Goal: Information Seeking & Learning: Find specific fact

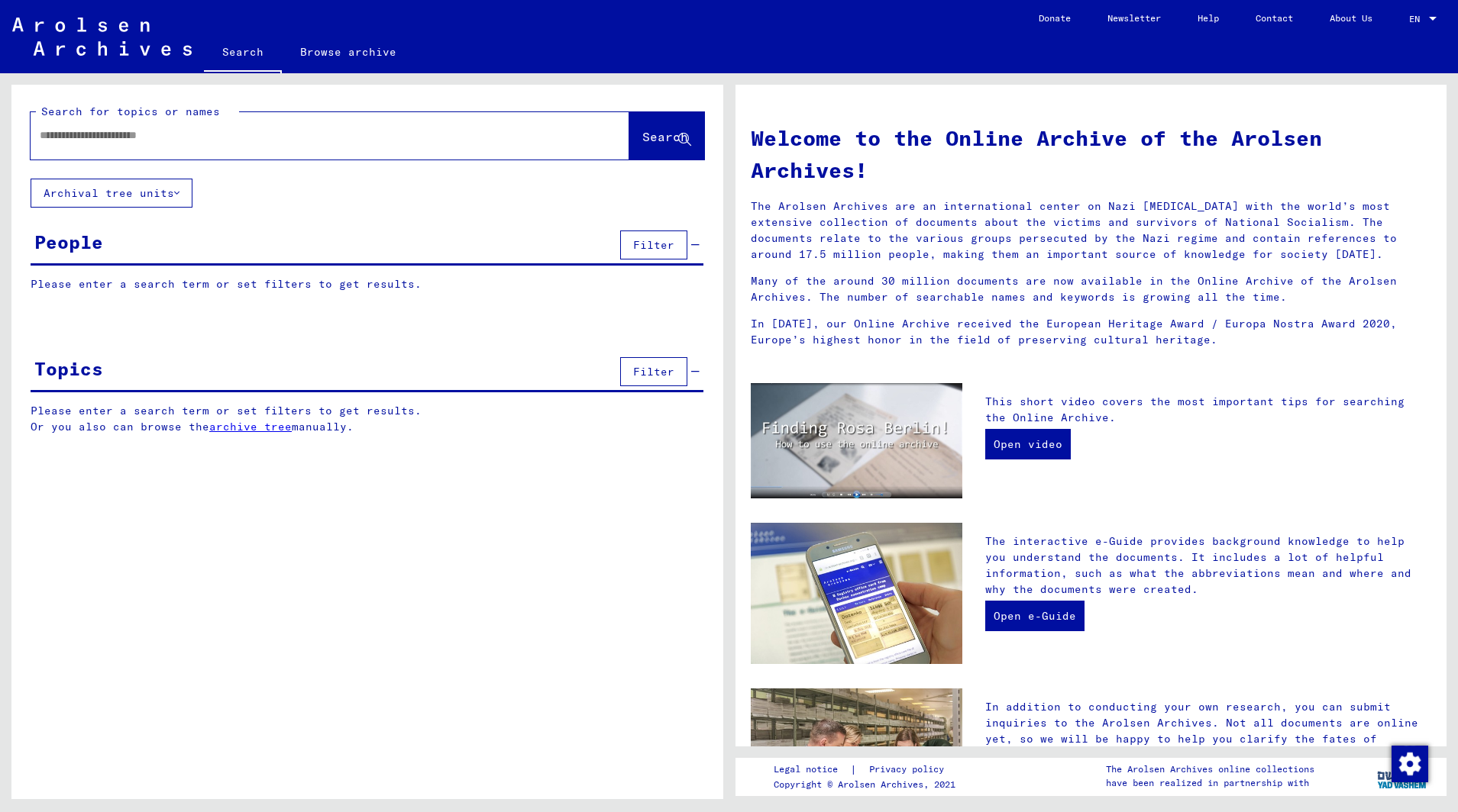
click at [87, 143] on input "text" at bounding box center [311, 135] width 544 height 16
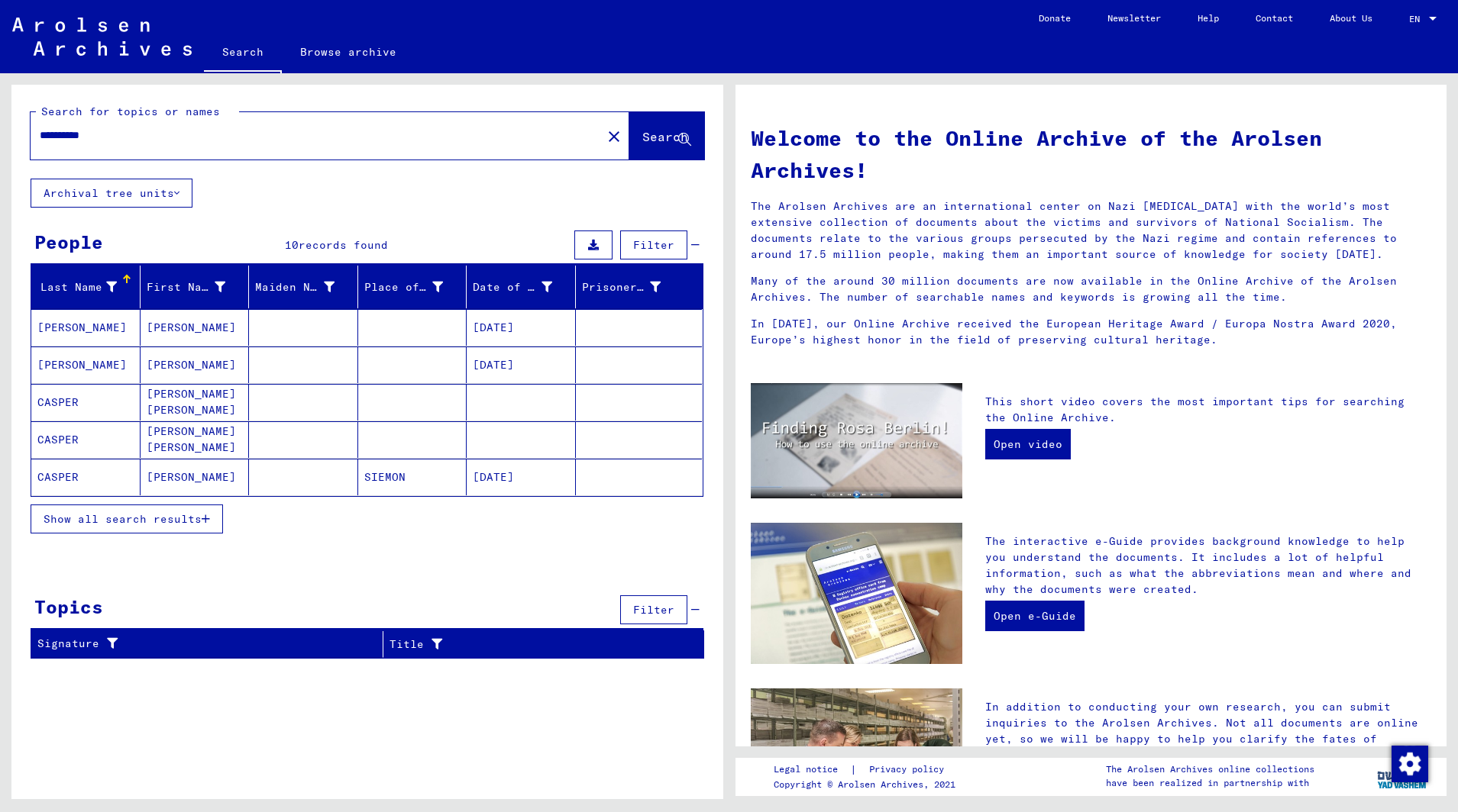
drag, startPoint x: 86, startPoint y: 132, endPoint x: 4, endPoint y: 135, distance: 82.1
click at [4, 135] on div "**********" at bounding box center [364, 436] width 728 height 726
type input "**********"
click at [104, 523] on span "Show all search results" at bounding box center [123, 519] width 158 height 13
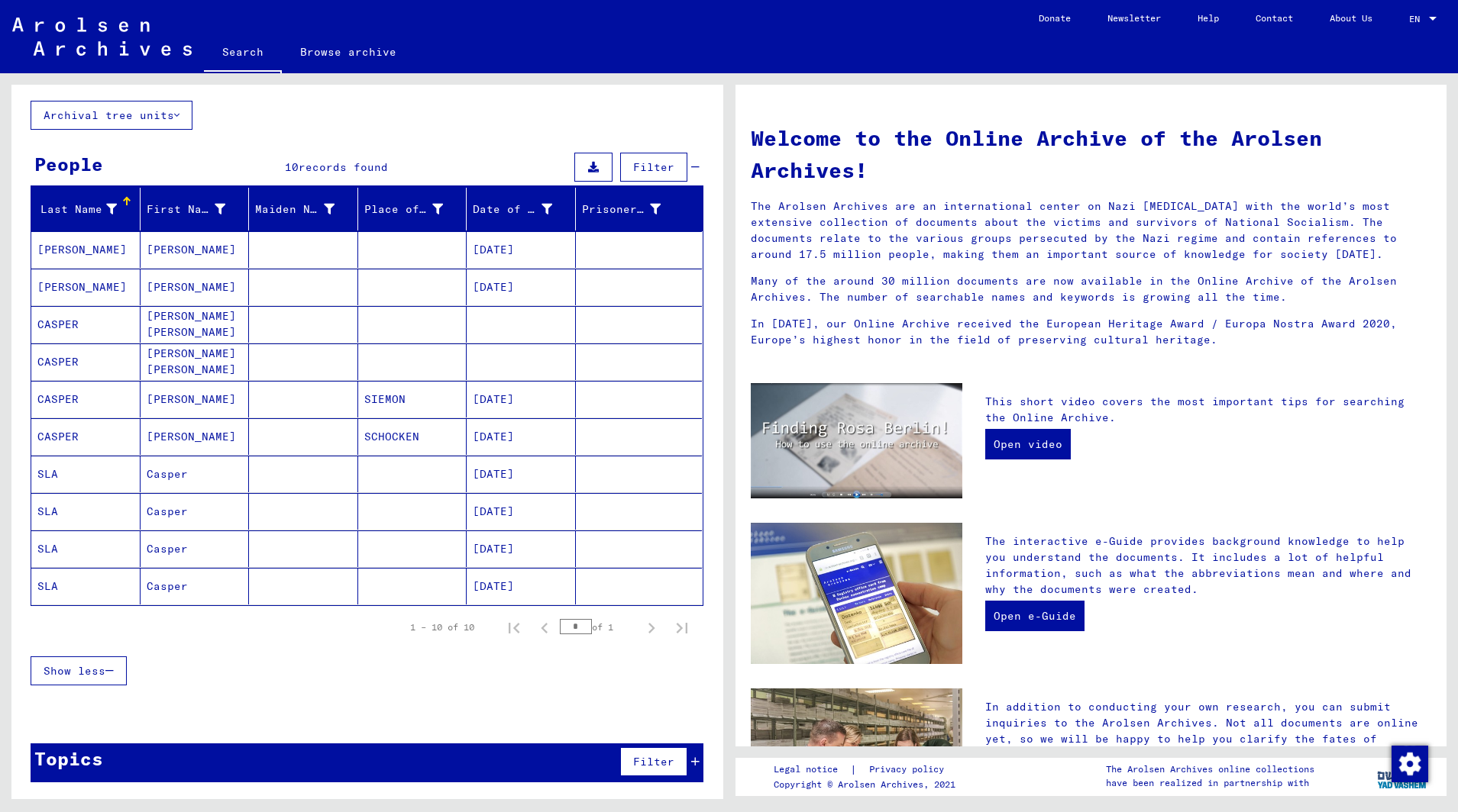
scroll to position [78, 0]
click at [53, 470] on mat-cell "SLA" at bounding box center [86, 475] width 109 height 37
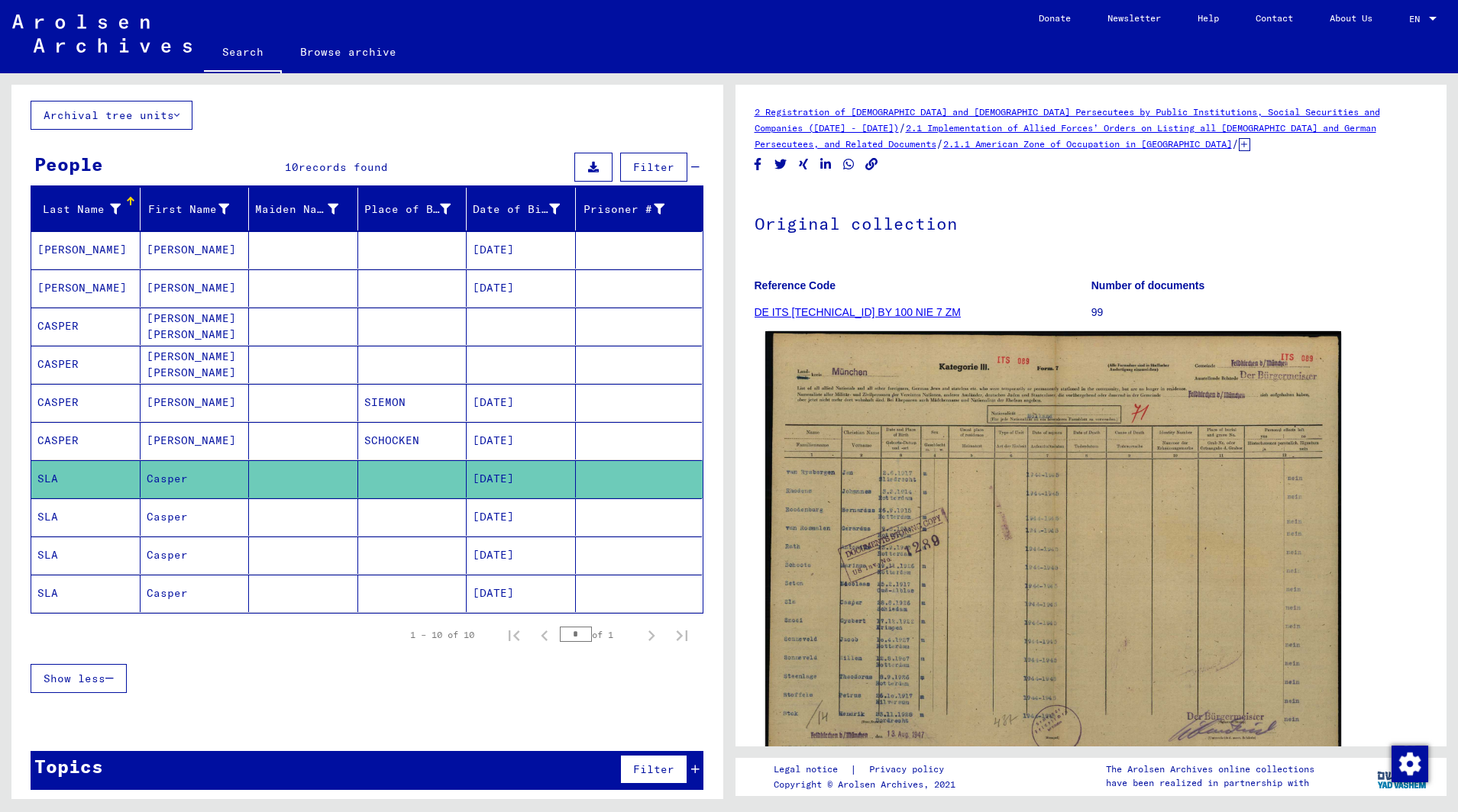
click at [923, 618] on img at bounding box center [1052, 549] width 575 height 436
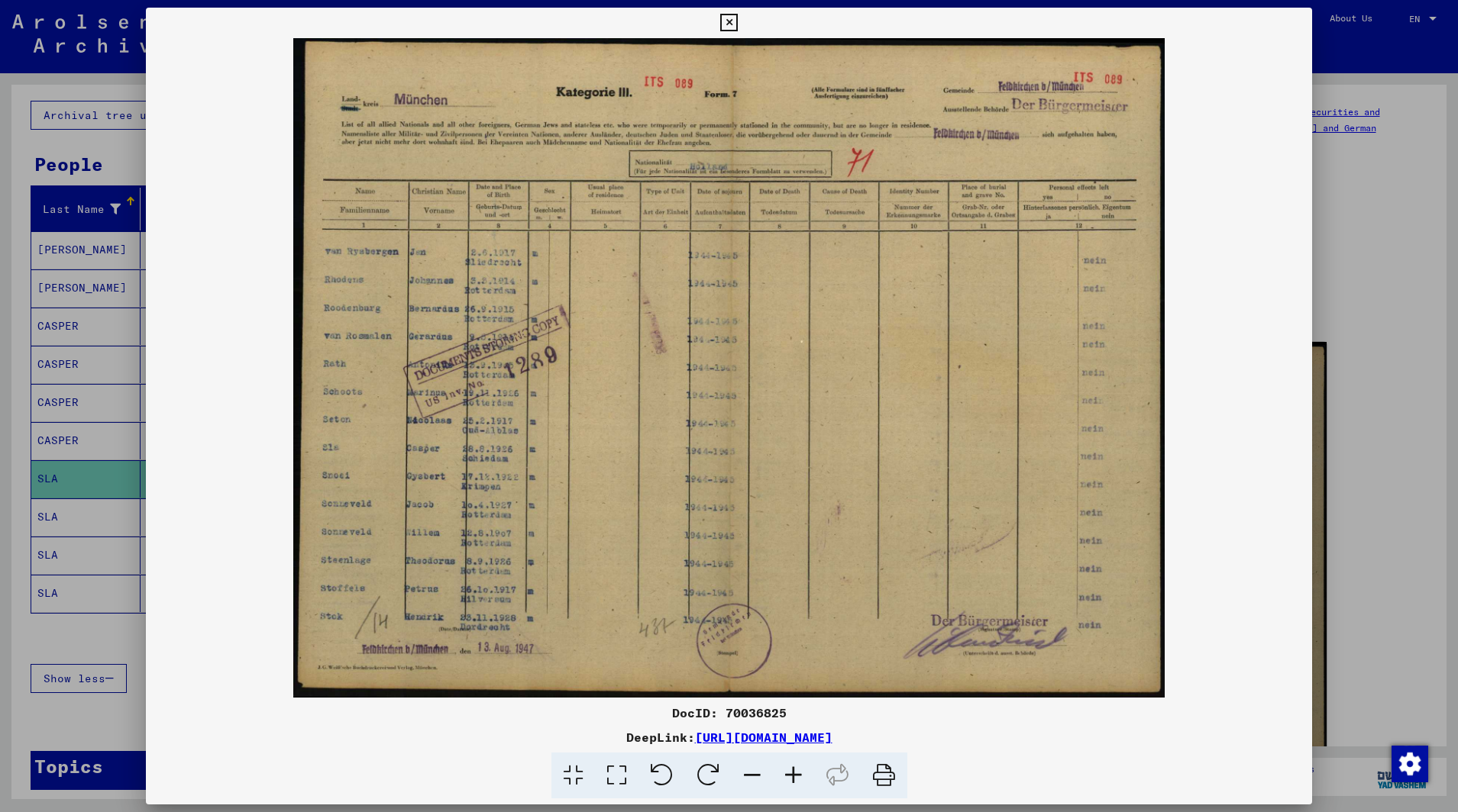
click at [737, 17] on icon at bounding box center [728, 23] width 18 height 19
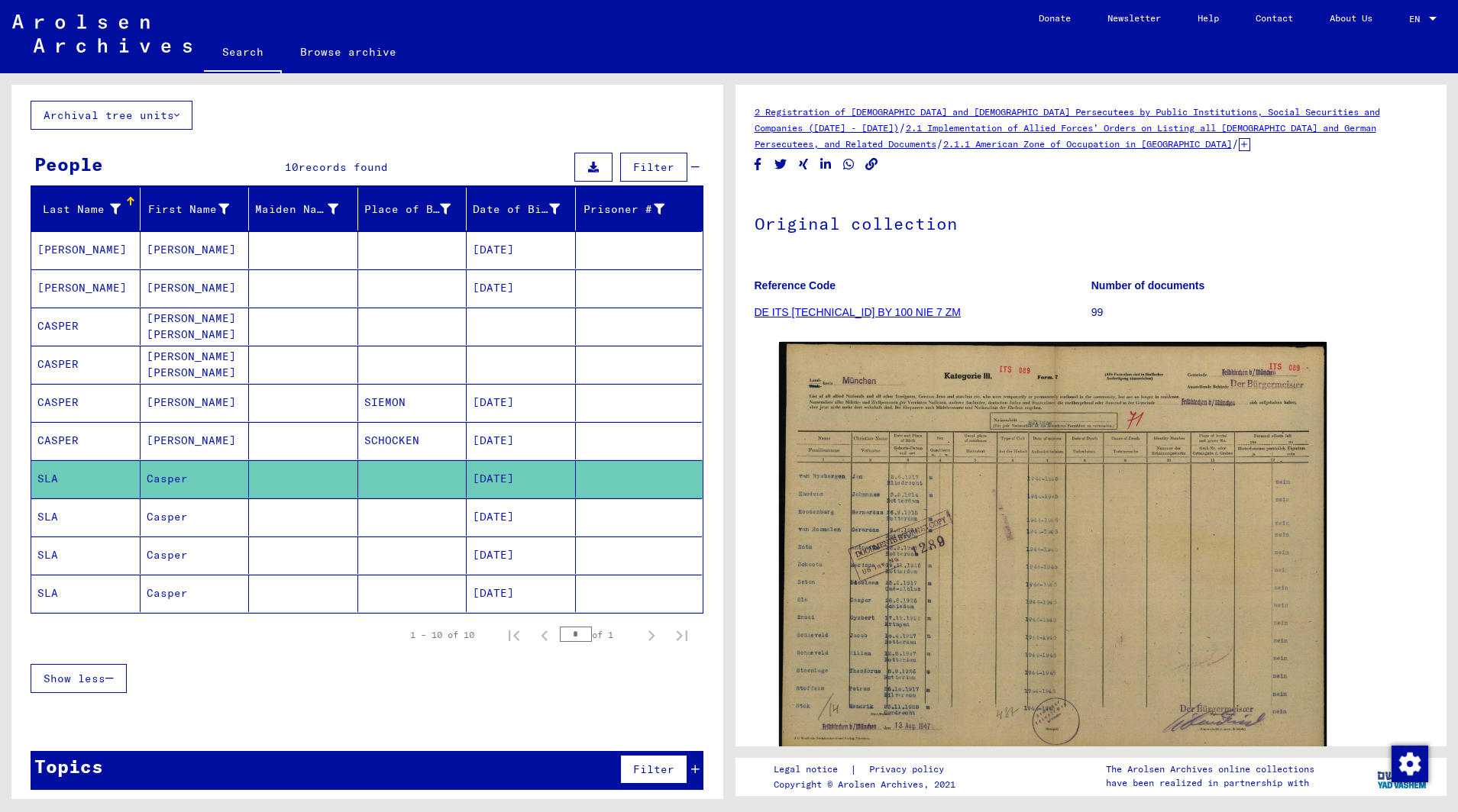
click at [166, 514] on mat-cell "Casper" at bounding box center [195, 517] width 109 height 37
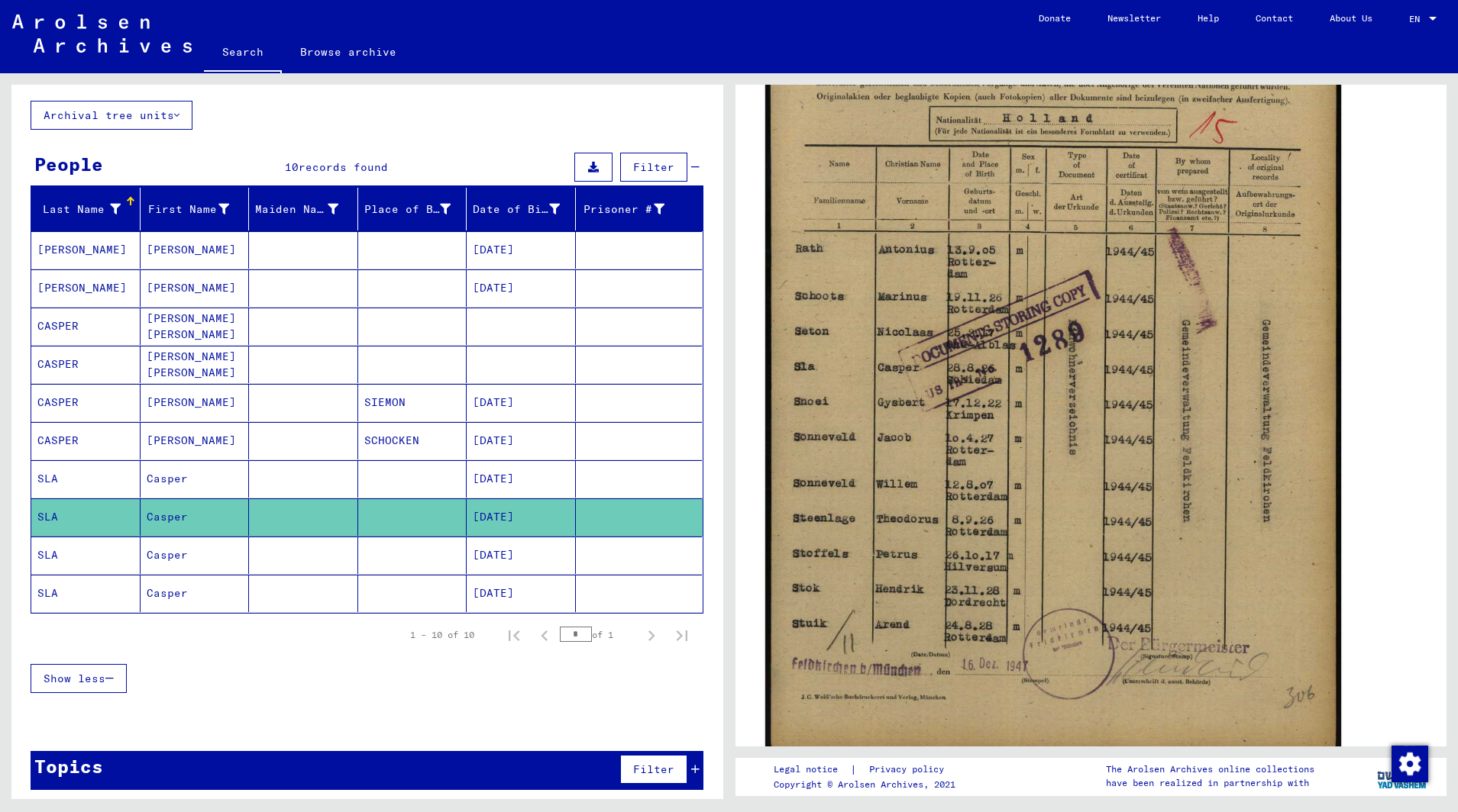
scroll to position [363, 0]
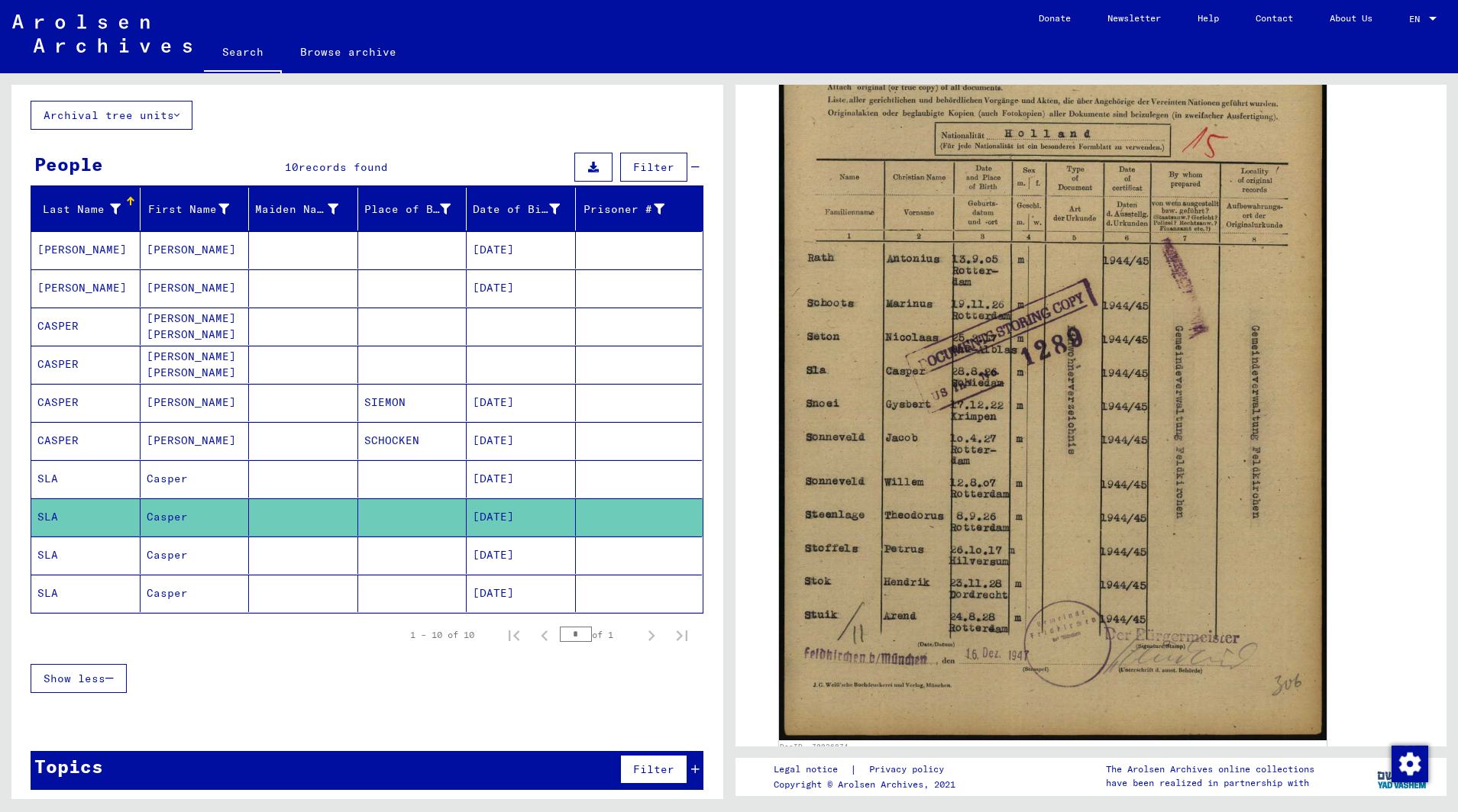
click at [519, 556] on mat-cell "[DATE]" at bounding box center [521, 555] width 109 height 37
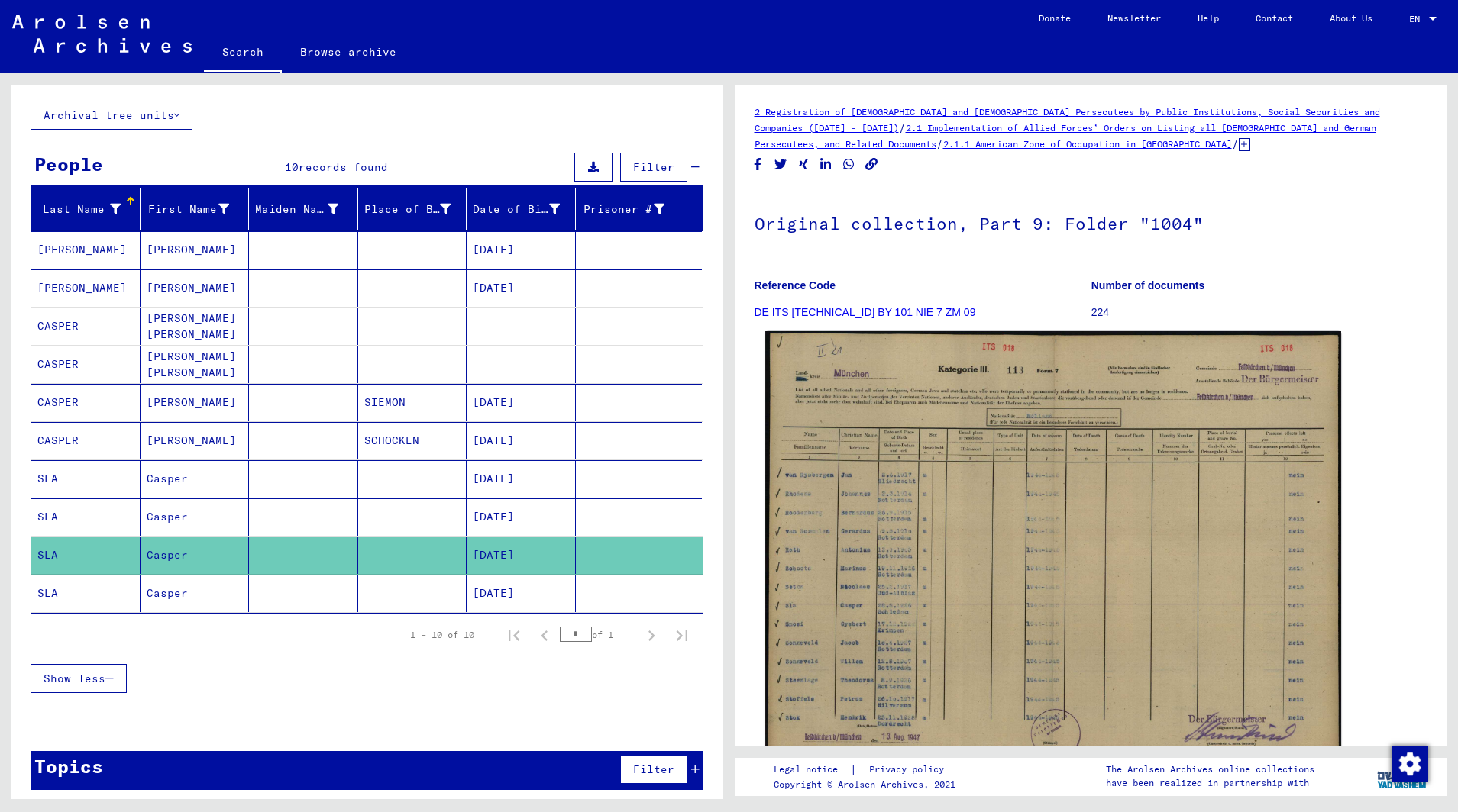
click at [1000, 612] on img at bounding box center [1052, 549] width 575 height 436
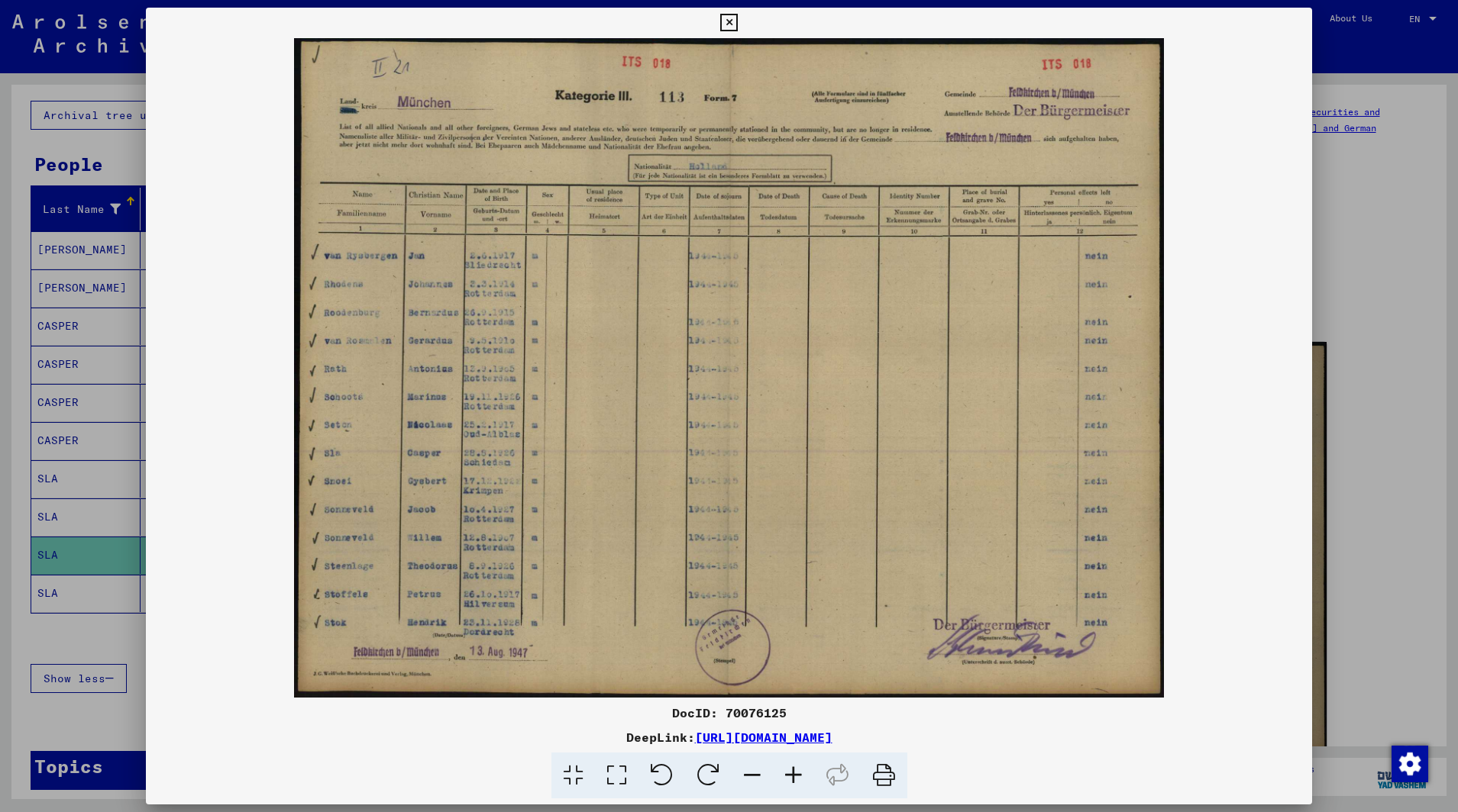
click at [737, 21] on icon at bounding box center [728, 23] width 18 height 19
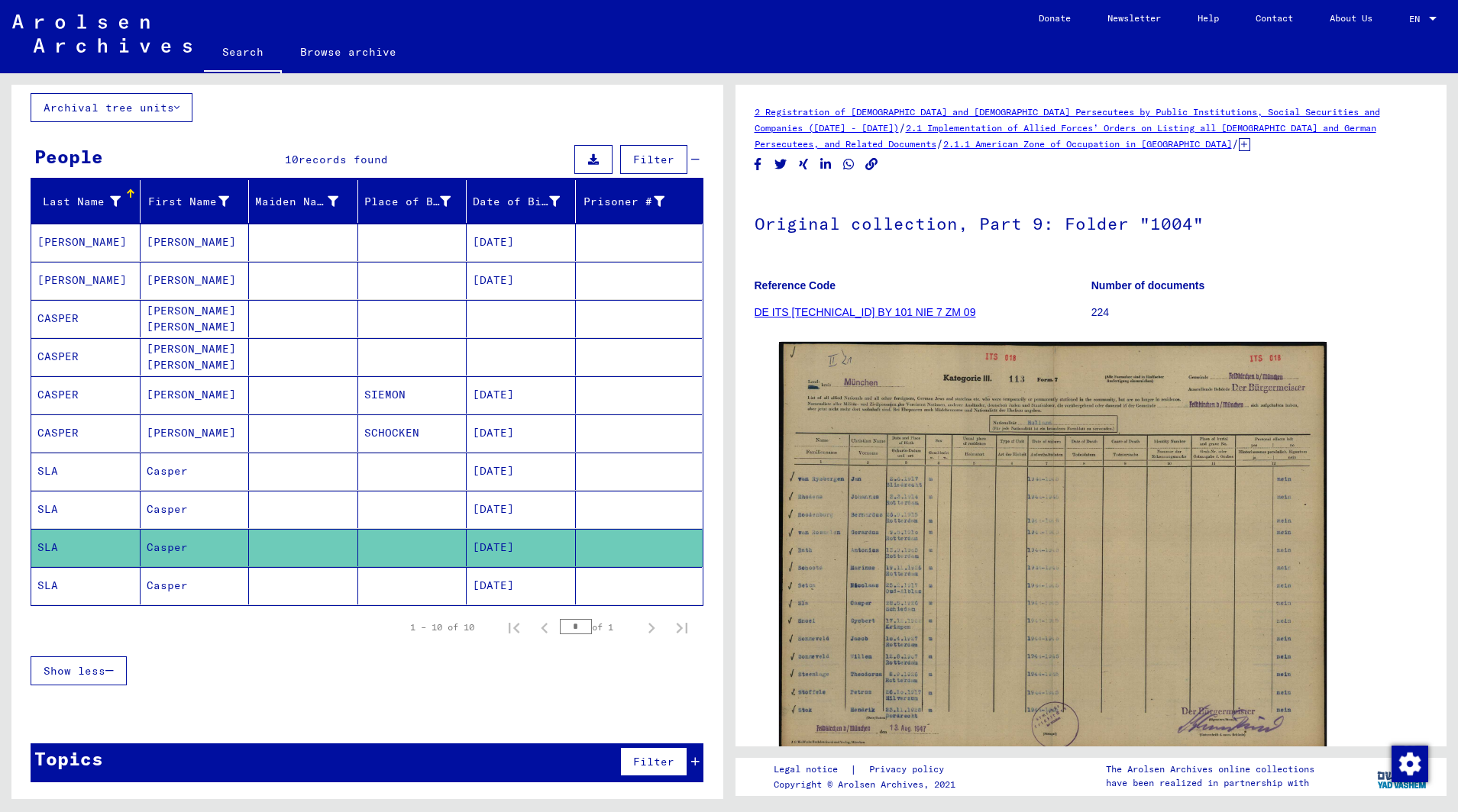
scroll to position [86, 0]
click at [51, 587] on mat-cell "SLA" at bounding box center [86, 586] width 109 height 37
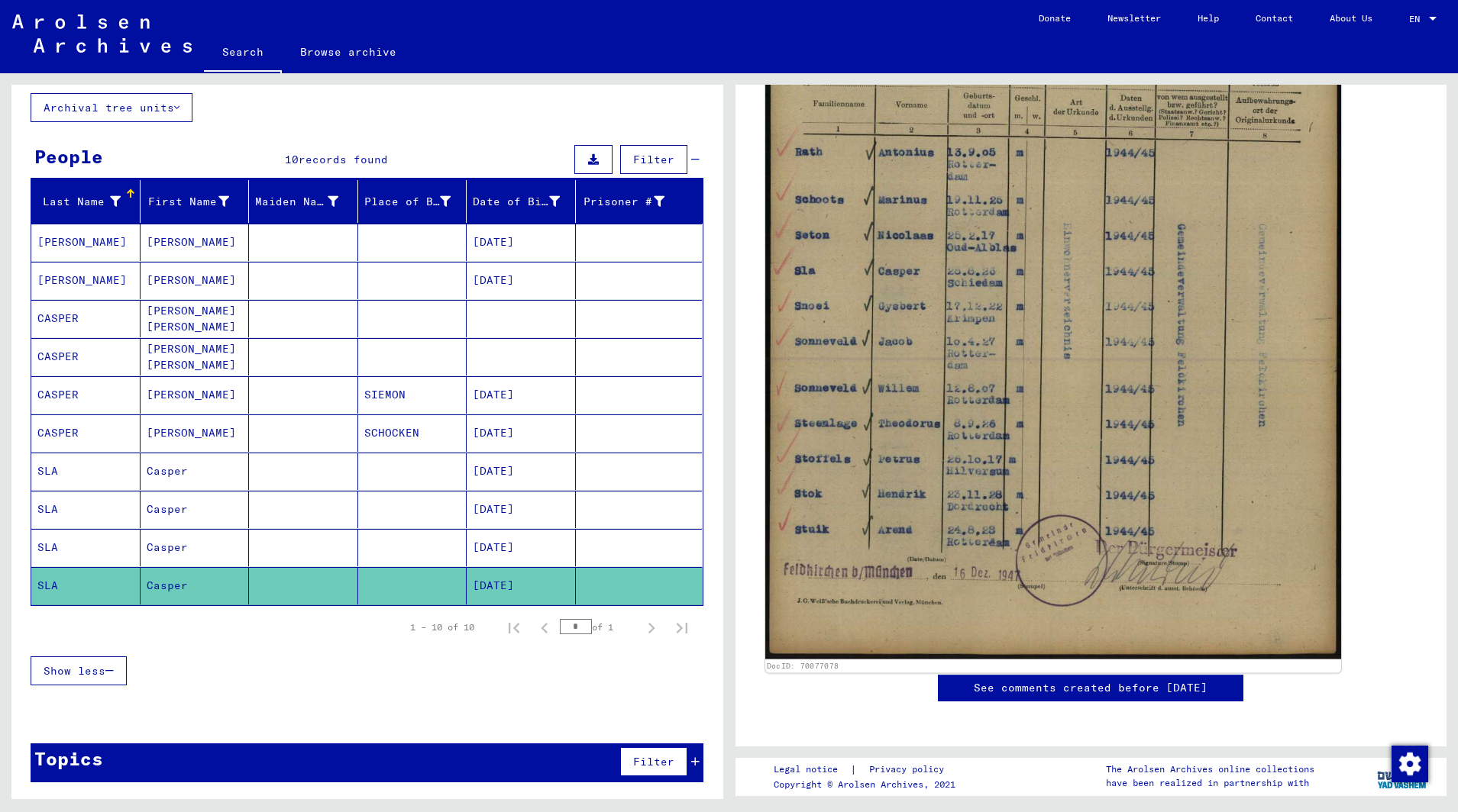
scroll to position [491, 0]
